Goal: Transaction & Acquisition: Book appointment/travel/reservation

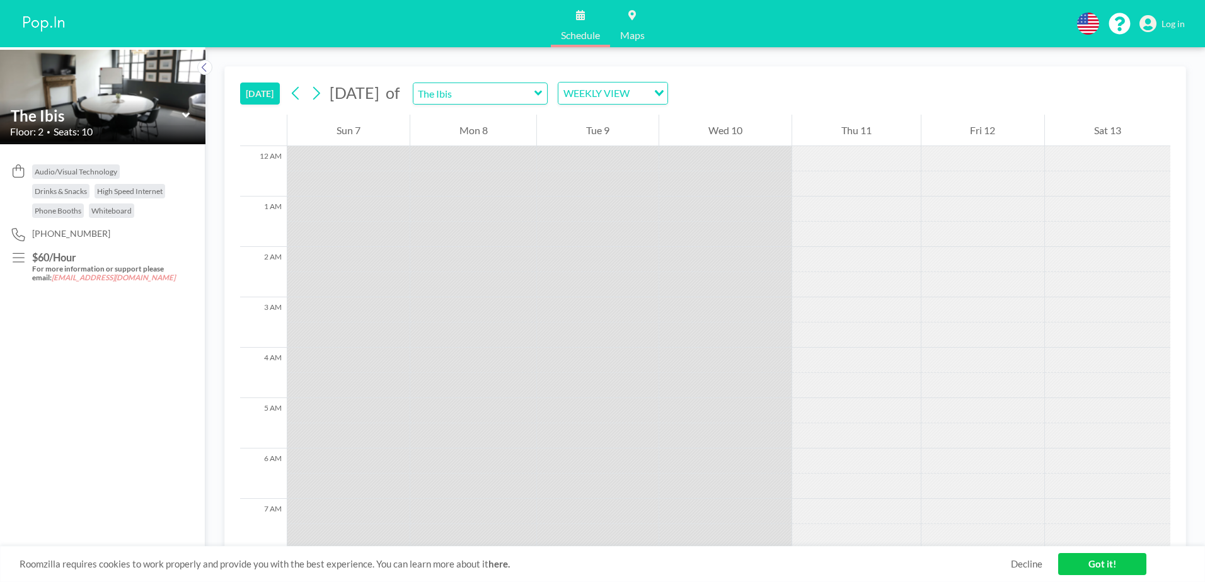
scroll to position [429, 0]
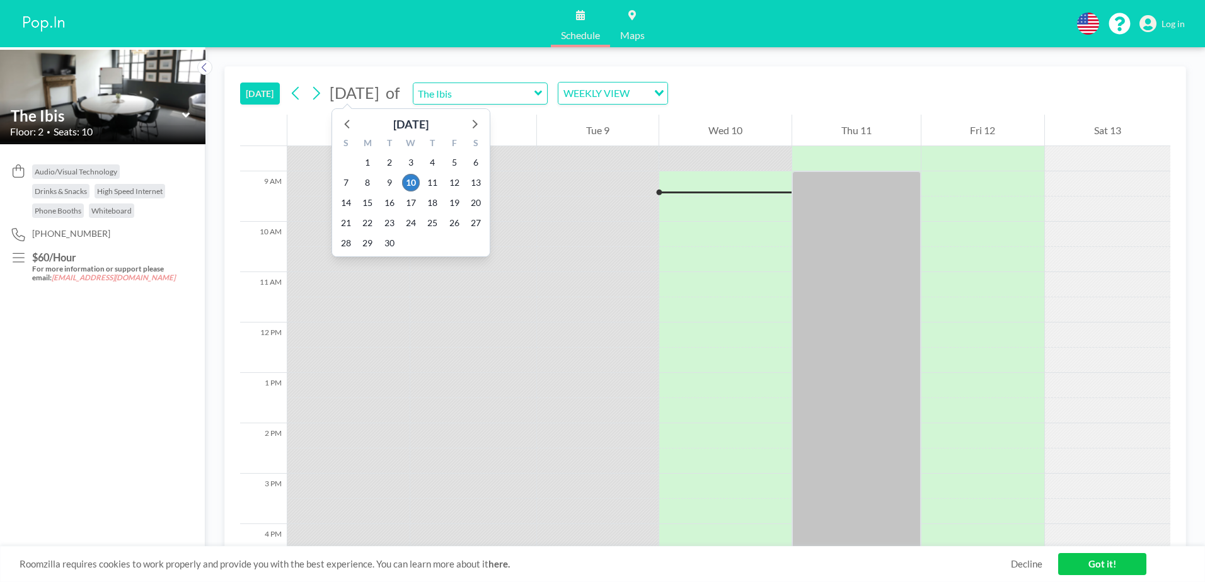
click at [379, 93] on span "[DATE]" at bounding box center [355, 92] width 50 height 19
click at [478, 123] on icon at bounding box center [474, 123] width 16 height 16
click at [457, 179] on span "10" at bounding box center [455, 183] width 18 height 18
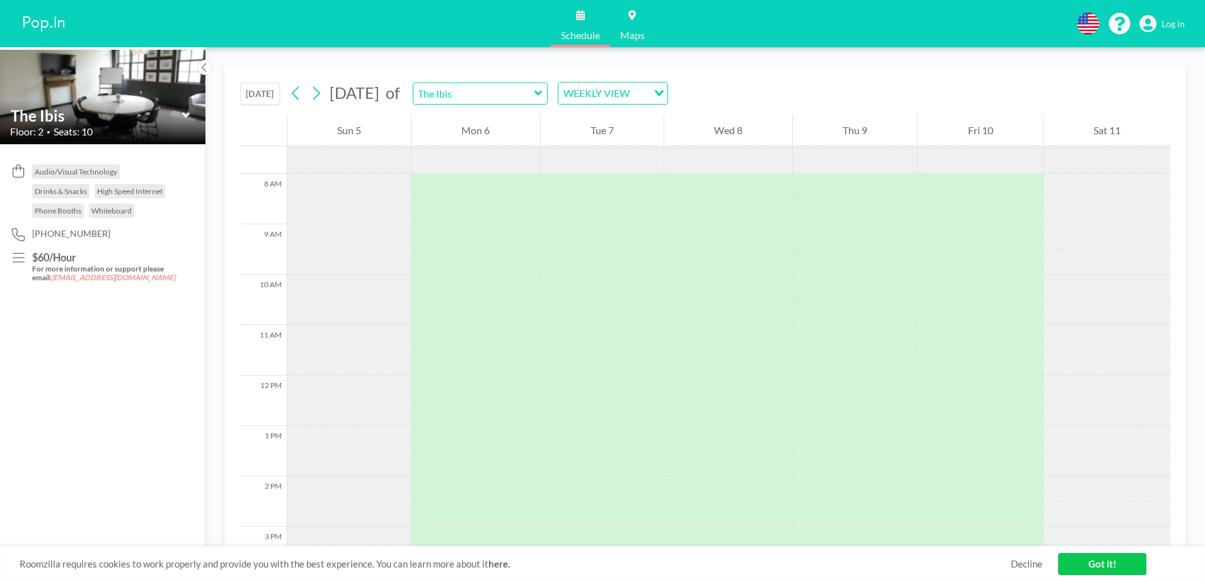
scroll to position [378, 0]
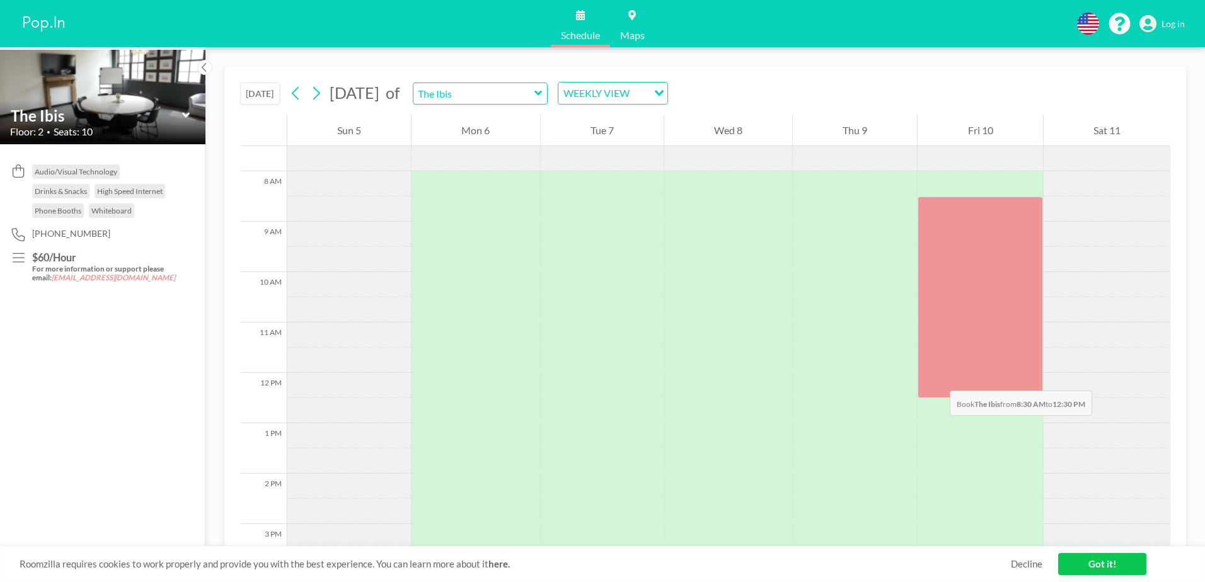
drag, startPoint x: 931, startPoint y: 207, endPoint x: 937, endPoint y: 378, distance: 170.9
click at [937, 378] on div at bounding box center [980, 298] width 125 height 202
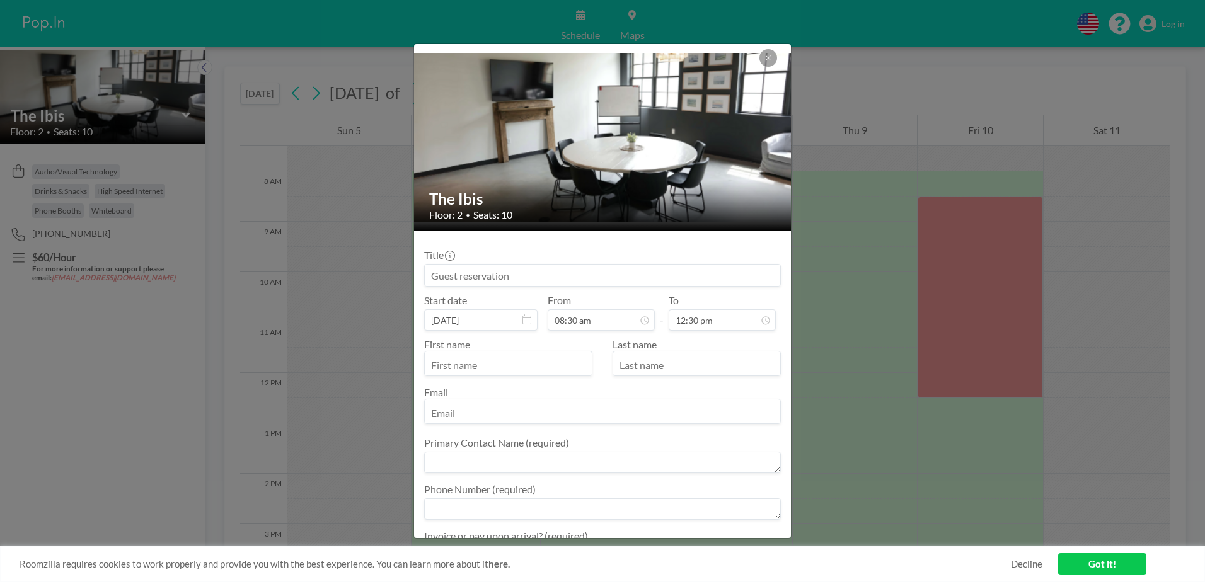
scroll to position [202, 0]
click at [496, 276] on input at bounding box center [602, 275] width 355 height 21
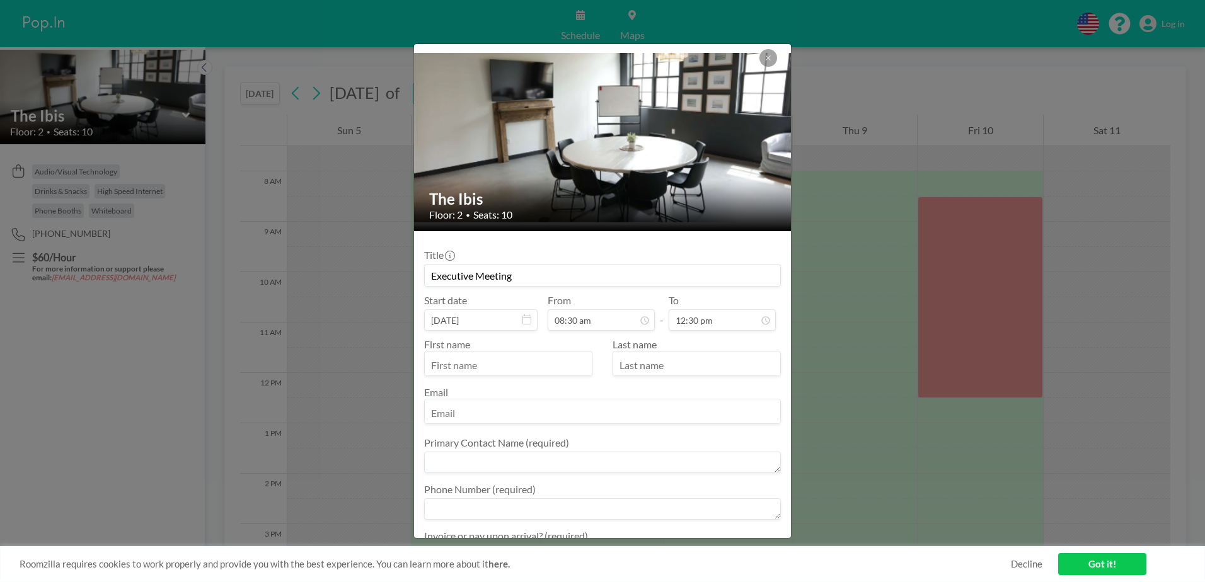
type input "Executive Meeting"
click at [523, 368] on input "text" at bounding box center [508, 364] width 167 height 21
type input "[PERSON_NAME]"
type input "[EMAIL_ADDRESS][DOMAIN_NAME]"
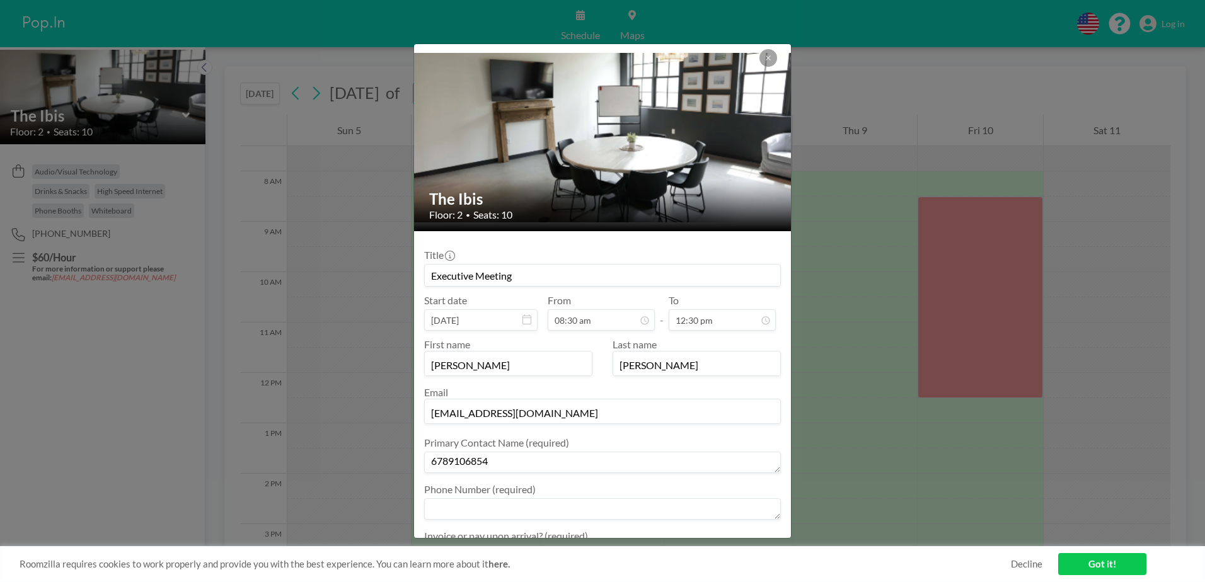
type textarea "6789106854"
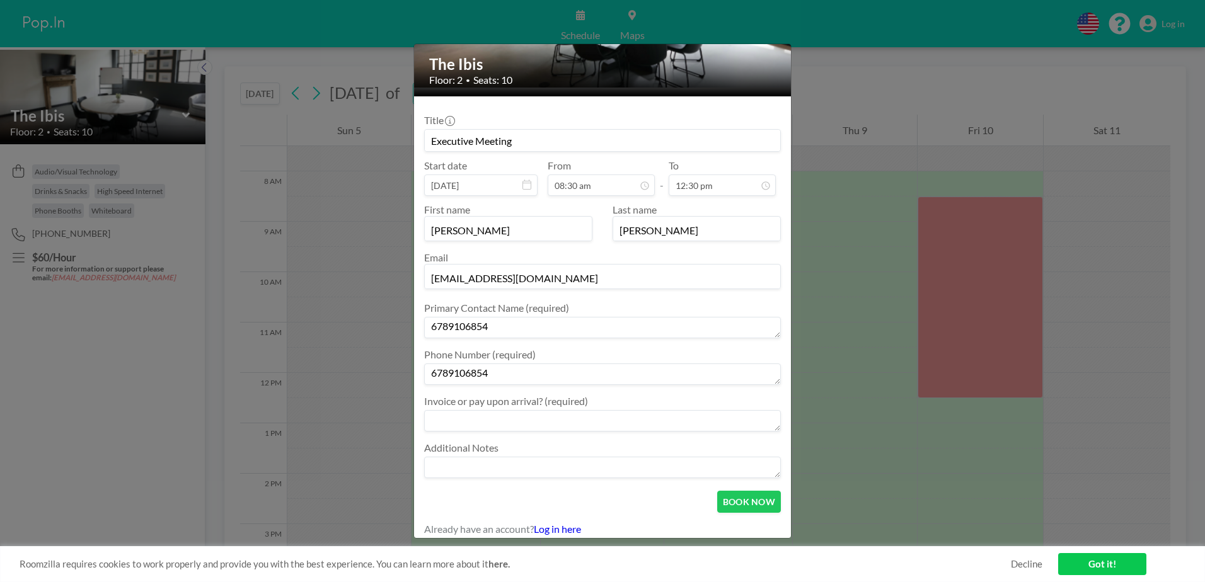
scroll to position [142, 0]
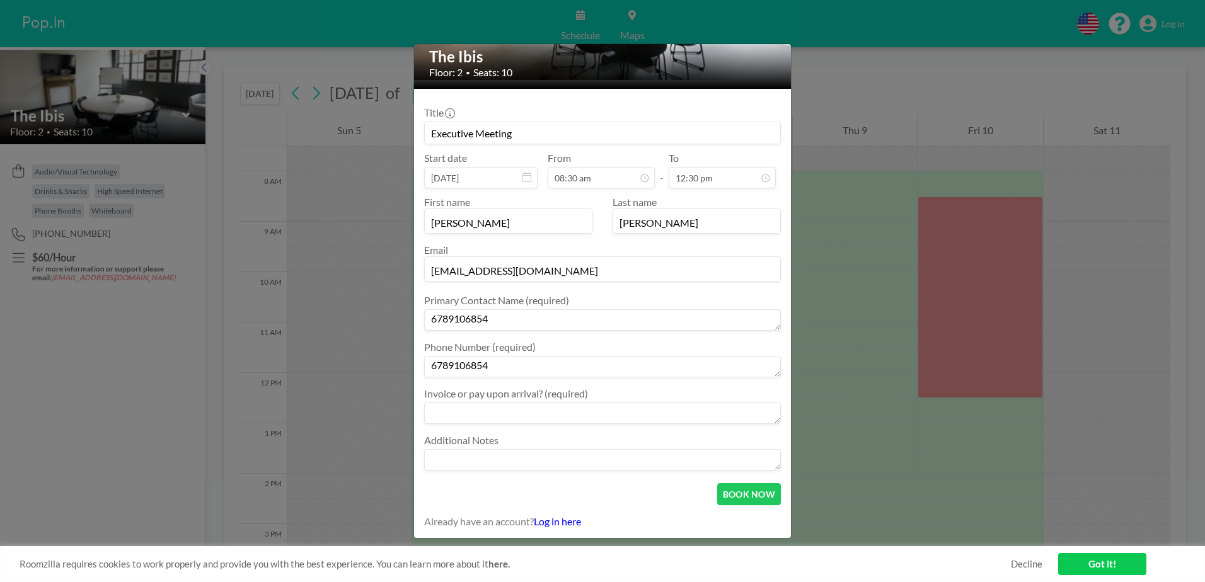
type textarea "6789106854"
click at [515, 413] on textarea at bounding box center [602, 413] width 357 height 21
type textarea "Pay upon arrival"
click at [739, 495] on button "BOOK NOW" at bounding box center [749, 494] width 64 height 22
